Goal: Task Accomplishment & Management: Use online tool/utility

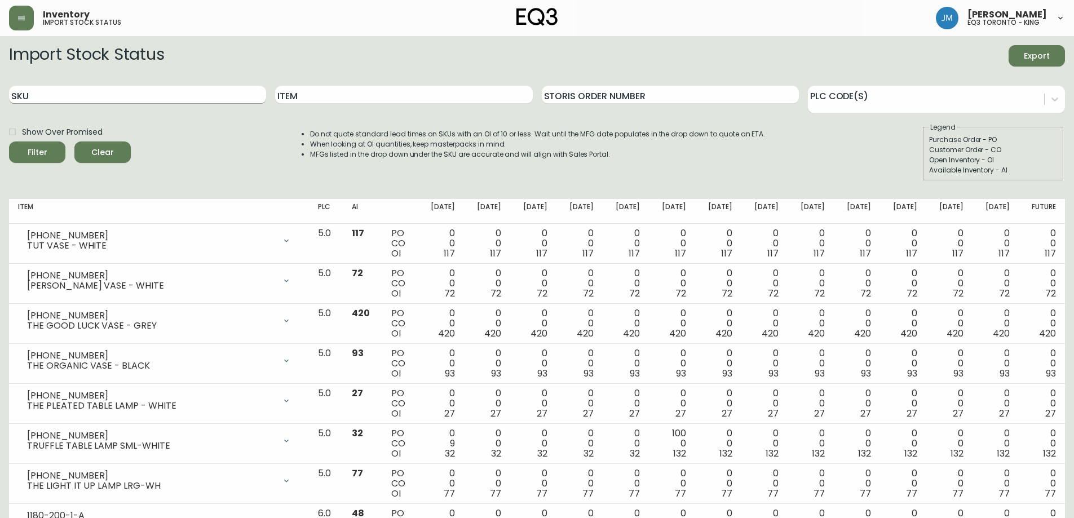
click at [146, 96] on input "SKU" at bounding box center [137, 95] width 257 height 18
paste input "[PHONE_NUMBER]"
type input "[PHONE_NUMBER]"
click at [9, 142] on button "Filter" at bounding box center [37, 152] width 56 height 21
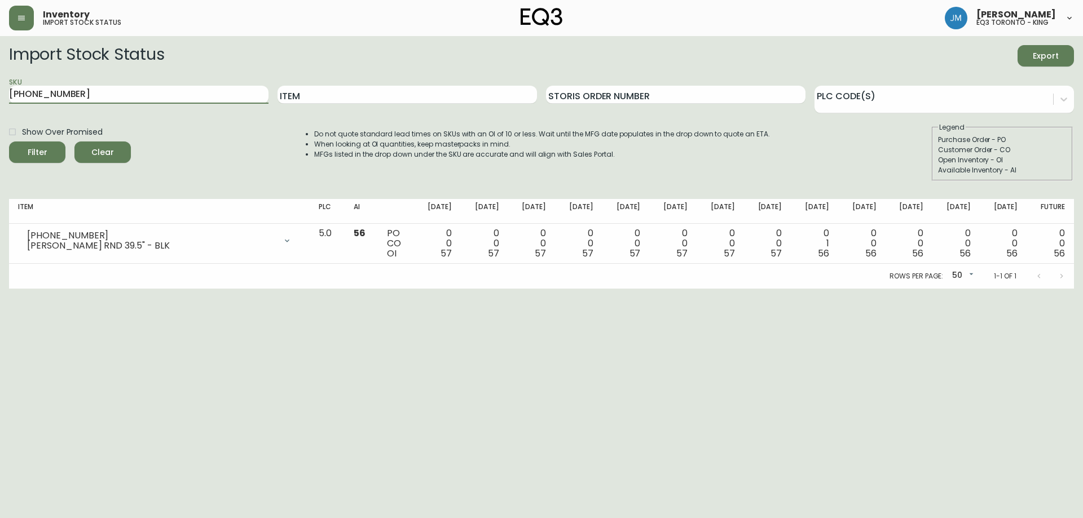
drag, startPoint x: 166, startPoint y: 94, endPoint x: 0, endPoint y: 91, distance: 165.8
click at [0, 92] on main "Import Stock Status Export SKU [PHONE_NUMBER] Item Storis Order Number PLC Code…" at bounding box center [541, 162] width 1083 height 253
paste input "[PHONE_NUMBER]"
type input "[PHONE_NUMBER]"
click at [9, 142] on button "Filter" at bounding box center [37, 152] width 56 height 21
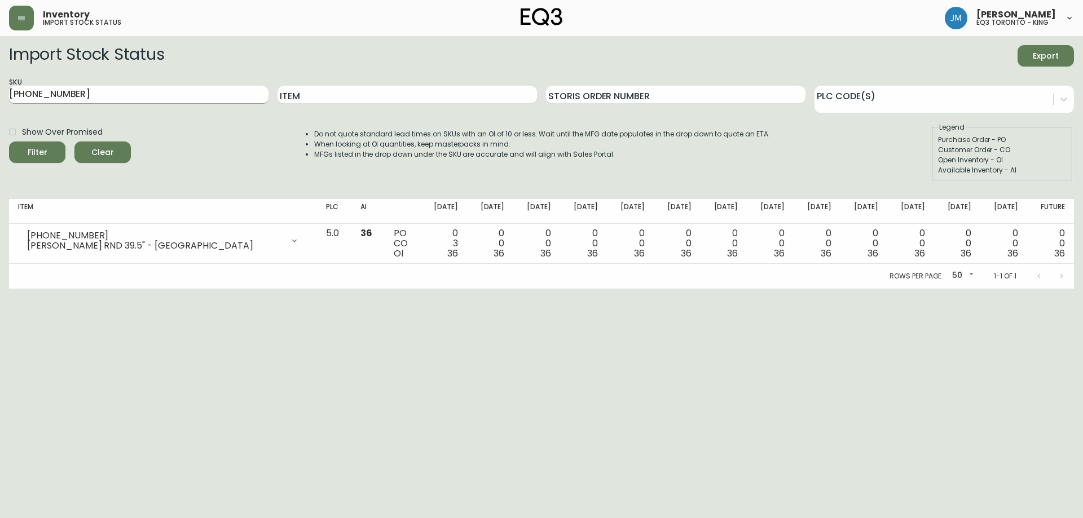
drag, startPoint x: 161, startPoint y: 85, endPoint x: 66, endPoint y: 89, distance: 94.8
click at [67, 89] on div "SKU [PHONE_NUMBER]" at bounding box center [138, 95] width 259 height 37
drag, startPoint x: 72, startPoint y: 92, endPoint x: 0, endPoint y: 85, distance: 72.6
click at [0, 86] on main "Import Stock Status Export SKU [PHONE_NUMBER] Item Storis Order Number PLC Code…" at bounding box center [541, 162] width 1083 height 253
paste input "[PHONE_NUMBER]"
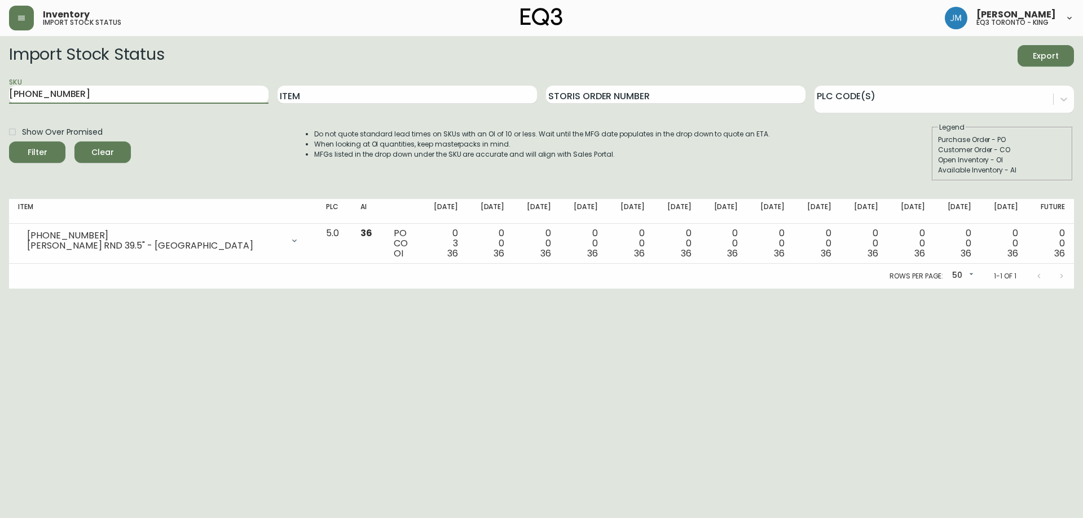
type input "[PHONE_NUMBER]"
click at [9, 142] on button "Filter" at bounding box center [37, 152] width 56 height 21
drag, startPoint x: 178, startPoint y: 97, endPoint x: 3, endPoint y: 104, distance: 175.5
click at [0, 107] on main "Import Stock Status Export SKU [PHONE_NUMBER] Item Storis Order Number PLC Code…" at bounding box center [541, 162] width 1083 height 253
paste input "[PHONE_NUMBER]"
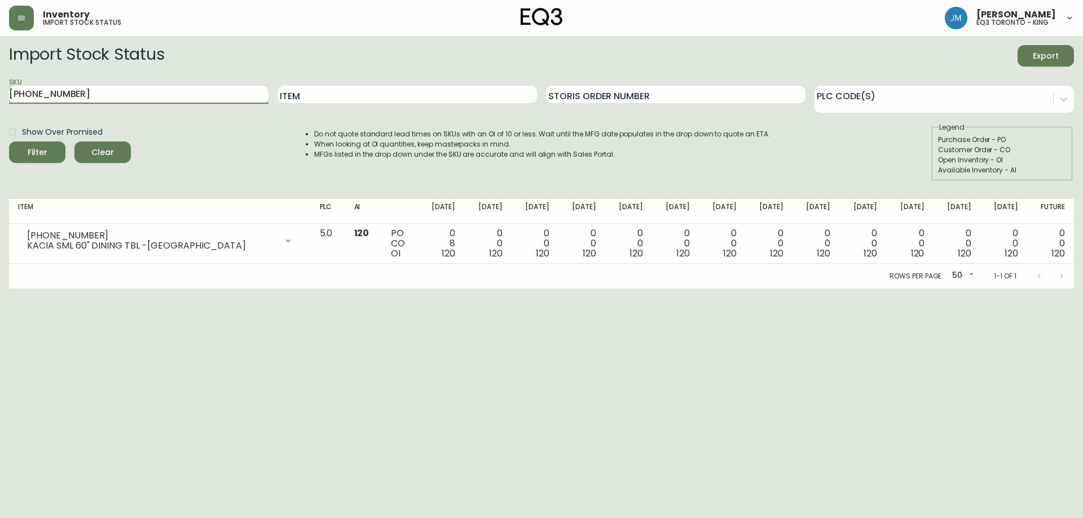
type input "[PHONE_NUMBER]"
click at [9, 142] on button "Filter" at bounding box center [37, 152] width 56 height 21
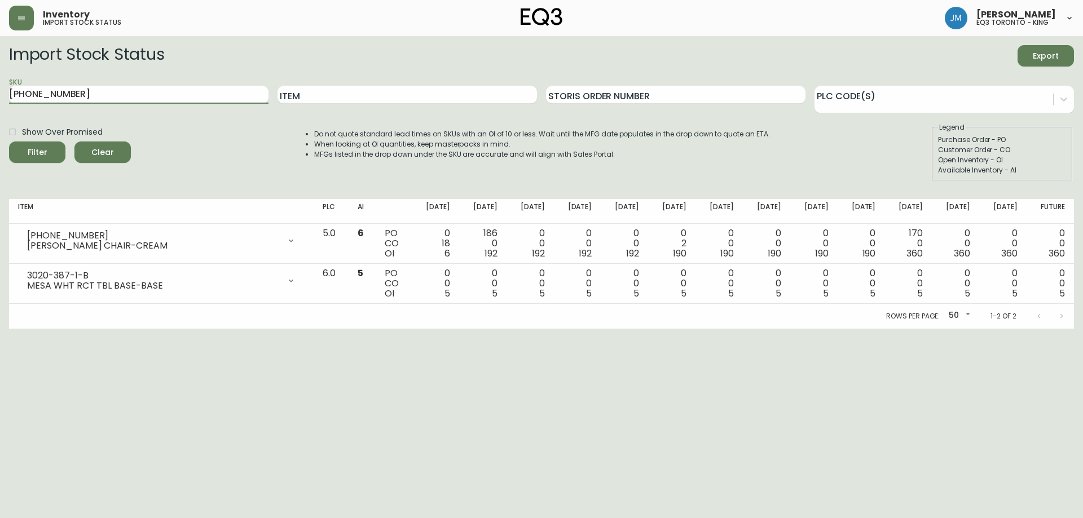
click at [9, 142] on button "Filter" at bounding box center [37, 152] width 56 height 21
drag, startPoint x: 118, startPoint y: 89, endPoint x: 111, endPoint y: 89, distance: 7.4
click at [111, 89] on div "SKU [PHONE_NUMBER]" at bounding box center [138, 95] width 259 height 37
drag, startPoint x: 100, startPoint y: 97, endPoint x: 39, endPoint y: 105, distance: 62.0
click at [39, 105] on div "SKU [PHONE_NUMBER]" at bounding box center [138, 95] width 259 height 37
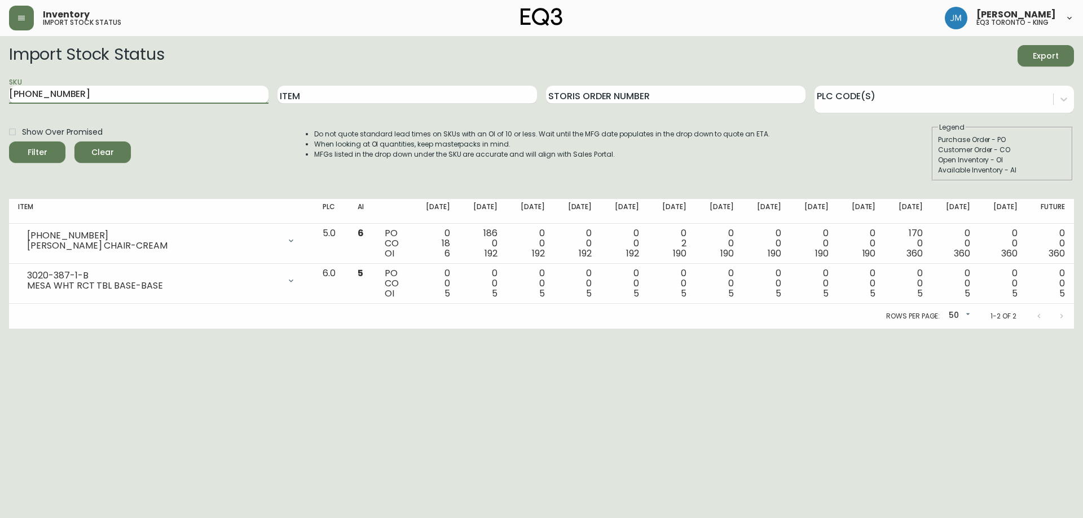
click at [94, 102] on input "[PHONE_NUMBER]" at bounding box center [138, 95] width 259 height 18
drag, startPoint x: 176, startPoint y: 93, endPoint x: 0, endPoint y: 102, distance: 176.7
click at [0, 102] on main "Import Stock Status Export SKU [PHONE_NUMBER] Item Storis Order Number PLC Code…" at bounding box center [541, 182] width 1083 height 293
paste input "[PHONE_NUMBER]"
type input "[PHONE_NUMBER]"
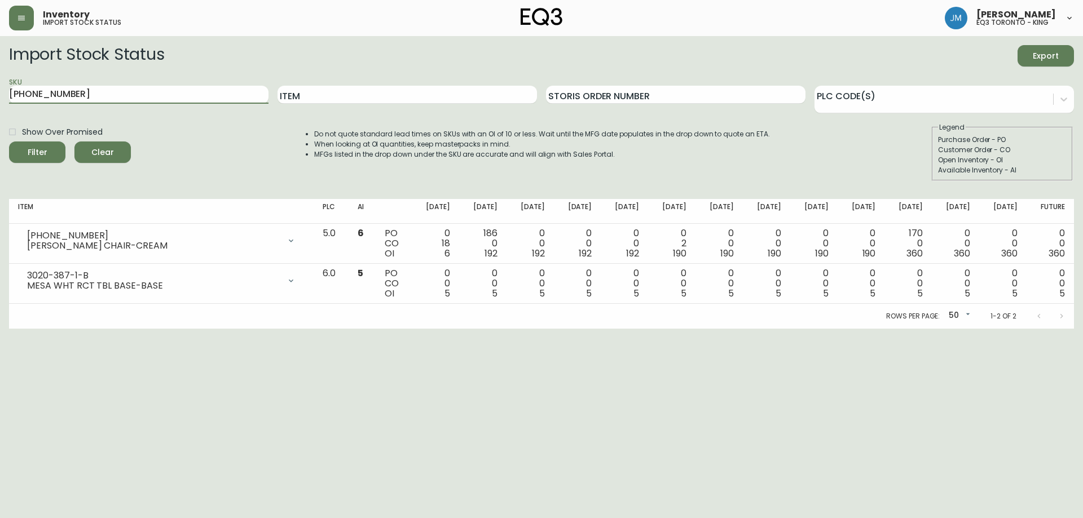
click at [9, 142] on button "Filter" at bounding box center [37, 152] width 56 height 21
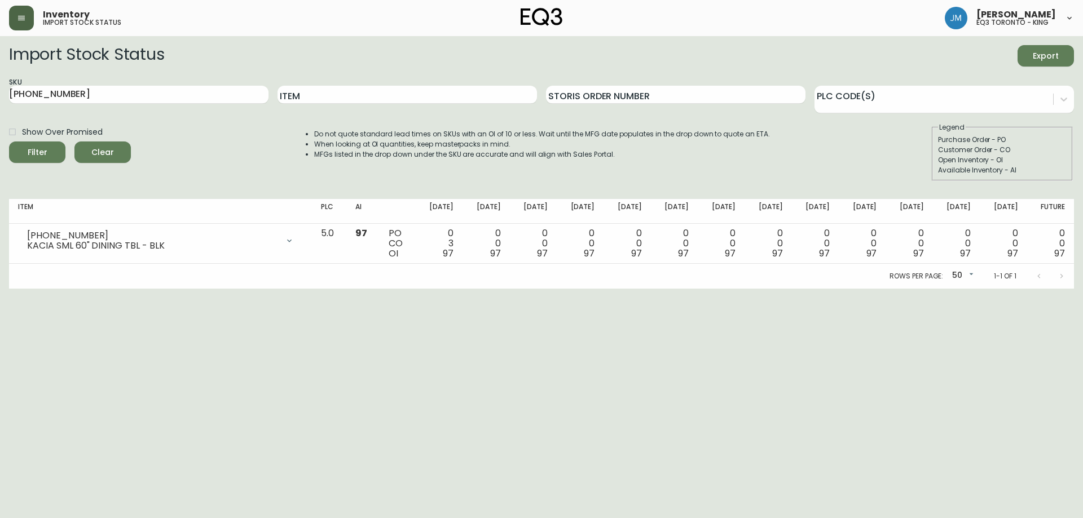
click at [29, 11] on button "button" at bounding box center [21, 18] width 25 height 25
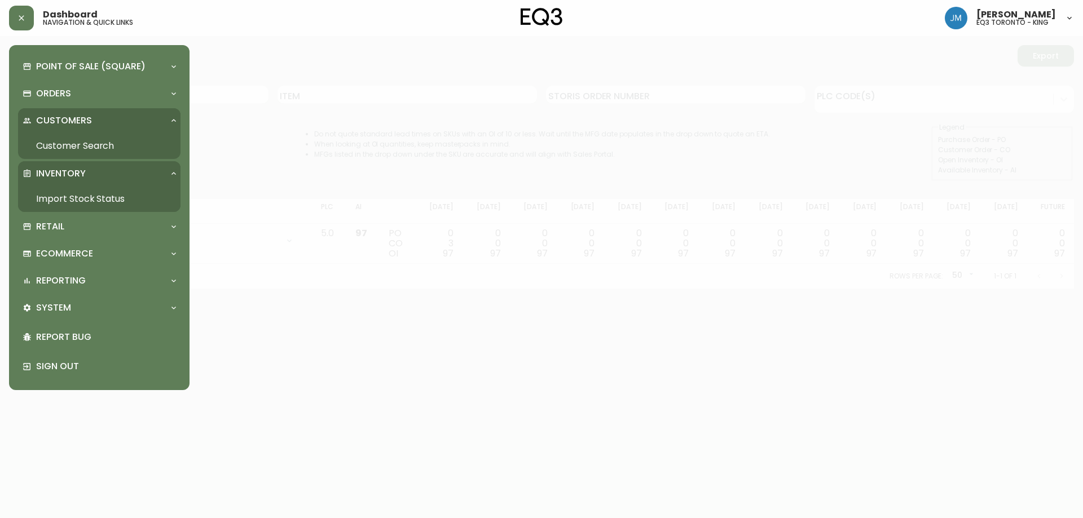
click at [73, 201] on link "Import Stock Status" at bounding box center [99, 199] width 162 height 26
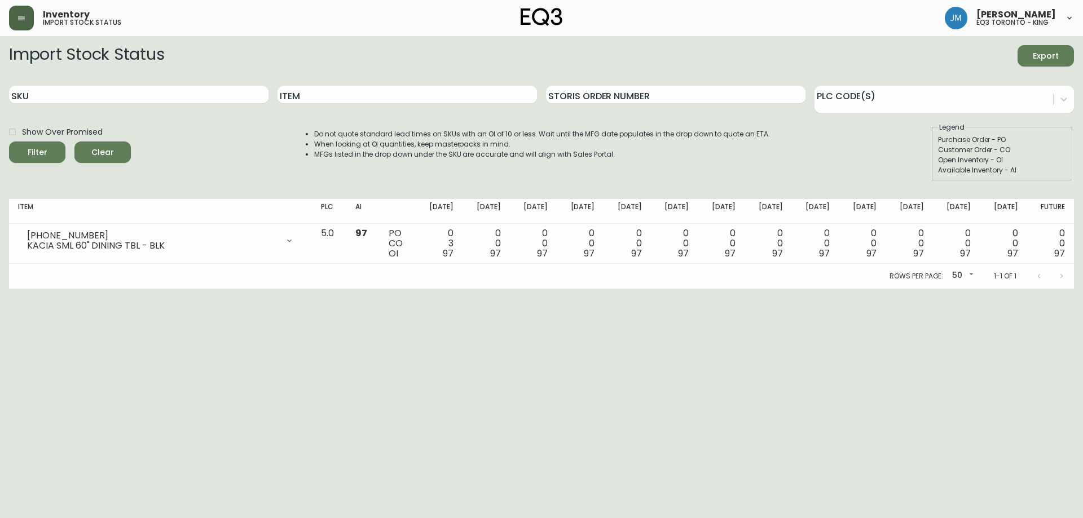
click at [24, 17] on icon "button" at bounding box center [21, 18] width 9 height 9
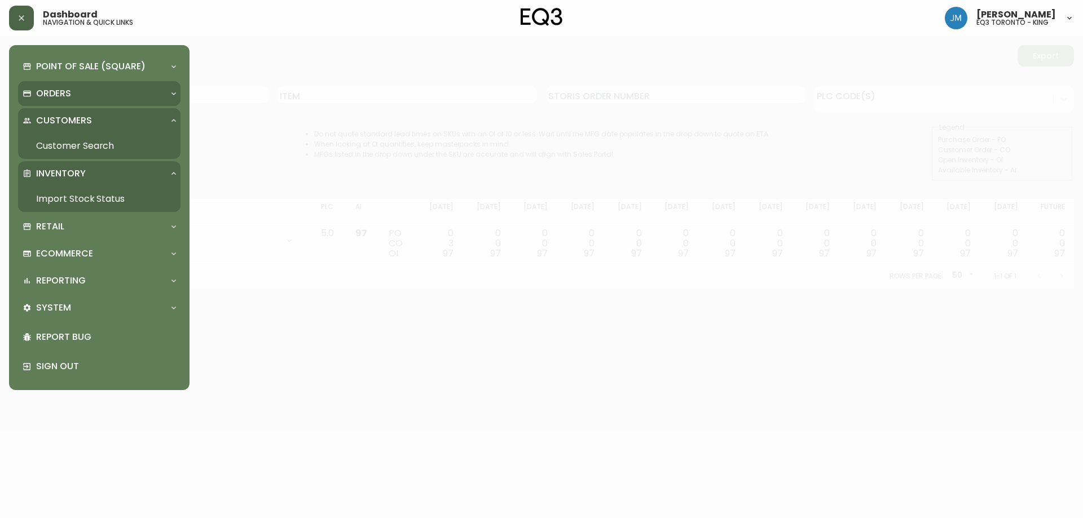
click at [87, 88] on div "Orders" at bounding box center [94, 93] width 142 height 12
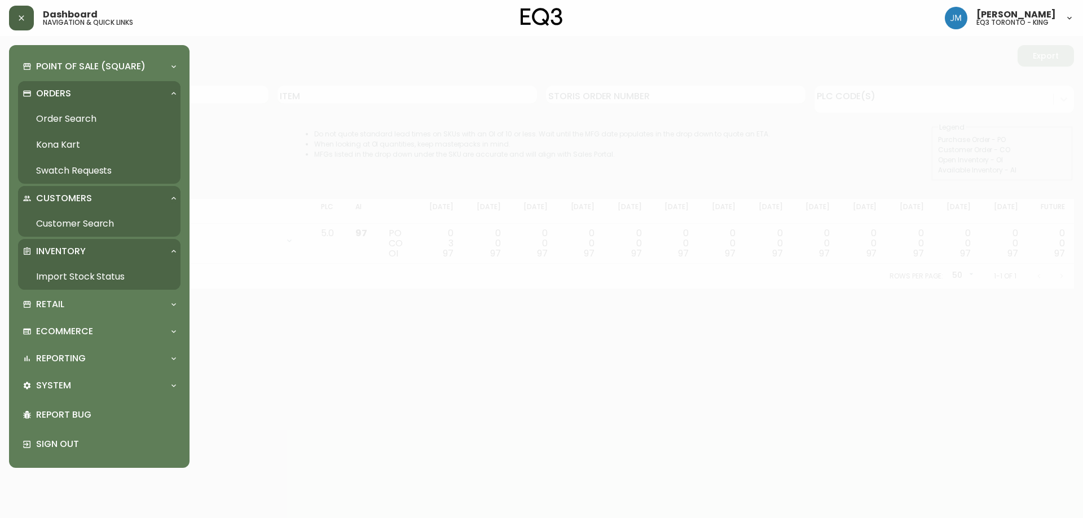
click at [89, 116] on link "Order Search" at bounding box center [99, 119] width 162 height 26
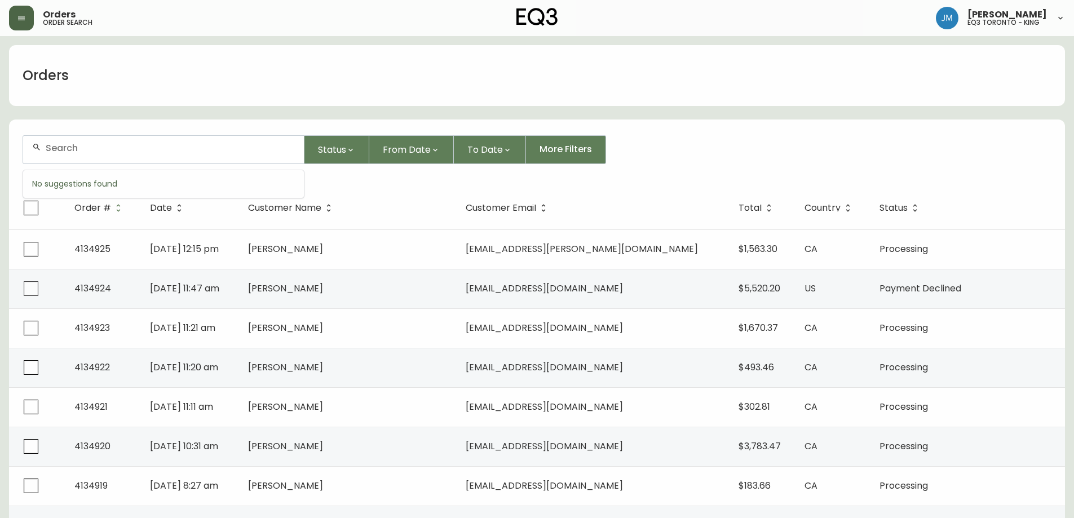
click at [170, 152] on input "text" at bounding box center [170, 148] width 249 height 11
type input "[EMAIL_ADDRESS][DOMAIN_NAME]"
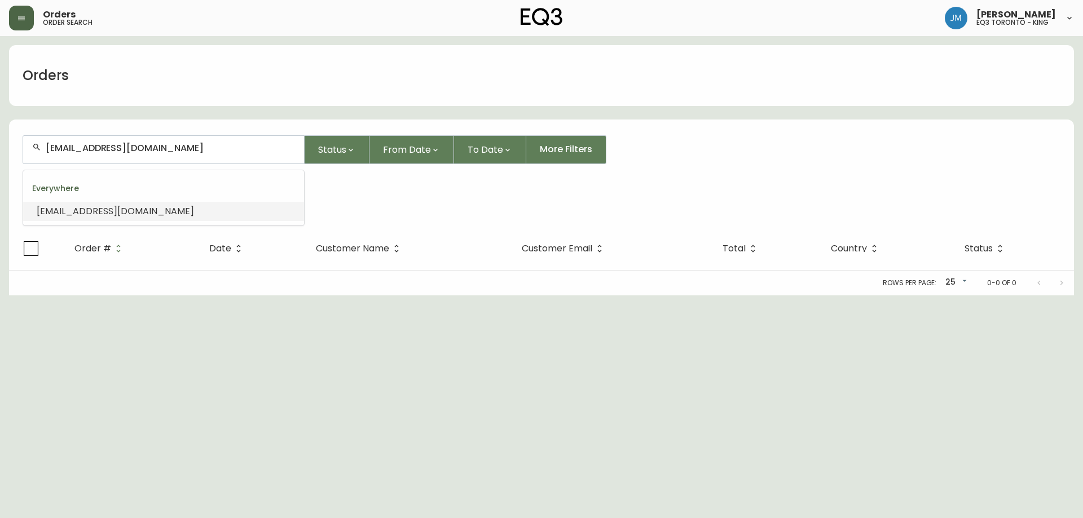
drag, startPoint x: 169, startPoint y: 147, endPoint x: 19, endPoint y: 140, distance: 149.6
click at [19, 140] on form "[EMAIL_ADDRESS][DOMAIN_NAME] Status From Date To Date More Filters Everywhere […" at bounding box center [541, 174] width 1065 height 105
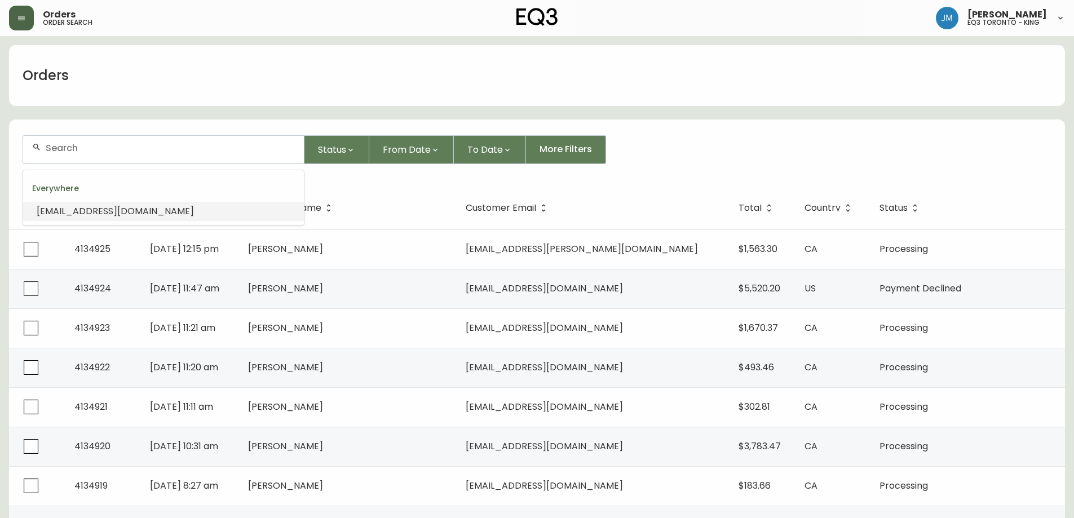
click at [17, 24] on button "button" at bounding box center [21, 18] width 25 height 25
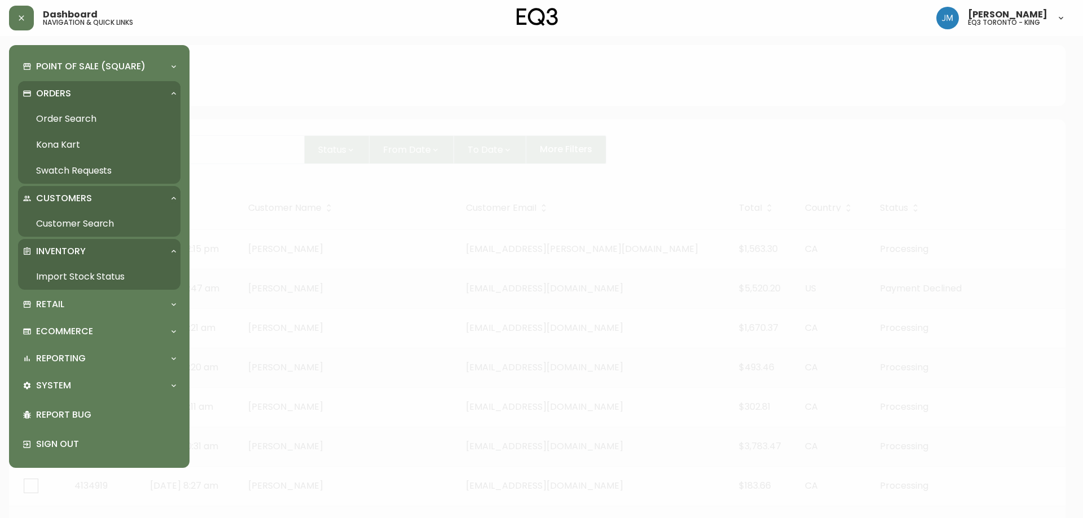
click at [60, 278] on link "Import Stock Status" at bounding box center [99, 277] width 162 height 26
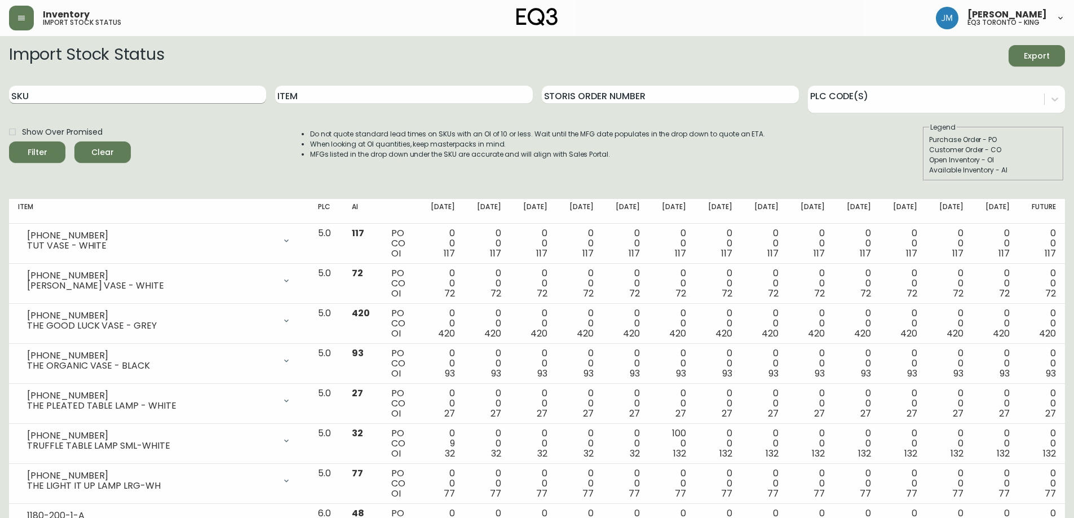
click at [101, 85] on div "SKU" at bounding box center [137, 95] width 257 height 37
click at [99, 90] on input "SKU" at bounding box center [137, 95] width 257 height 18
paste input "[PHONE_NUMBER]"
type input "[PHONE_NUMBER]"
click at [9, 142] on button "Filter" at bounding box center [37, 152] width 56 height 21
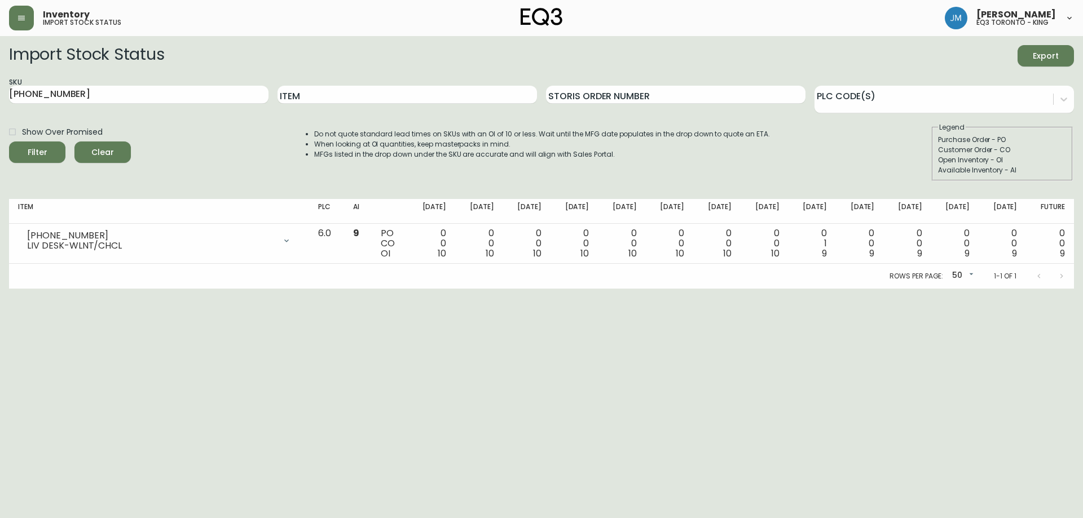
click at [60, 289] on html "Inventory import stock status [PERSON_NAME] eq3 [GEOGRAPHIC_DATA] - king Import…" at bounding box center [541, 144] width 1083 height 289
drag, startPoint x: 112, startPoint y: 87, endPoint x: 0, endPoint y: 100, distance: 112.9
click at [0, 100] on main "Import Stock Status Export SKU [PHONE_NUMBER] Item Storis Order Number PLC Code…" at bounding box center [541, 162] width 1083 height 253
